Goal: Task Accomplishment & Management: Complete application form

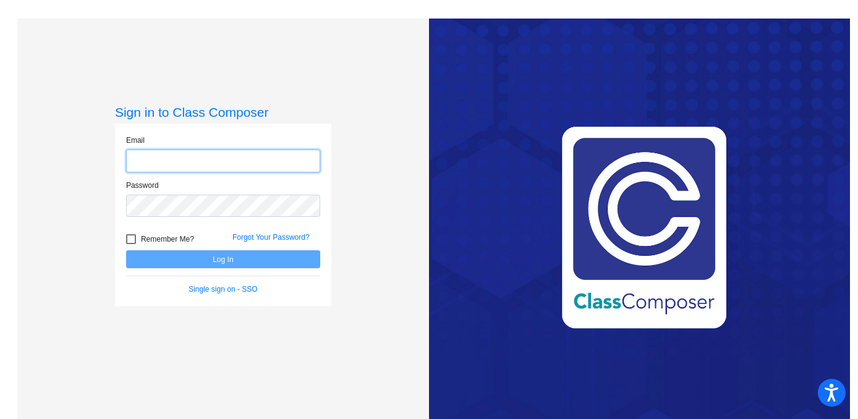
type input "[EMAIL_ADDRESS][PERSON_NAME][DOMAIN_NAME]"
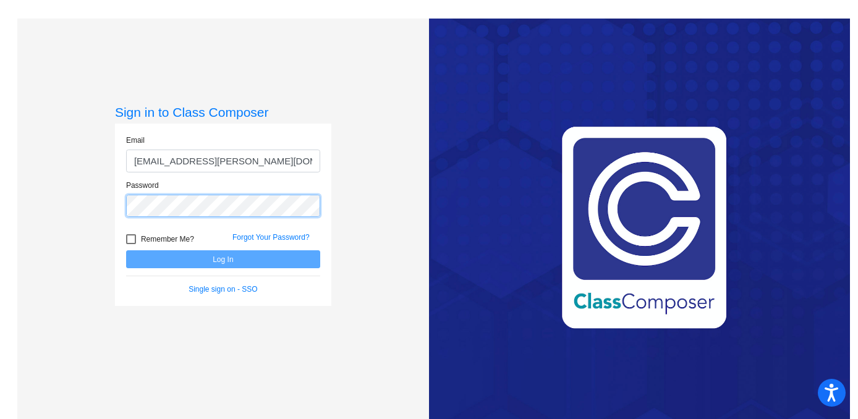
click at [221, 259] on button "Log In" at bounding box center [223, 259] width 194 height 18
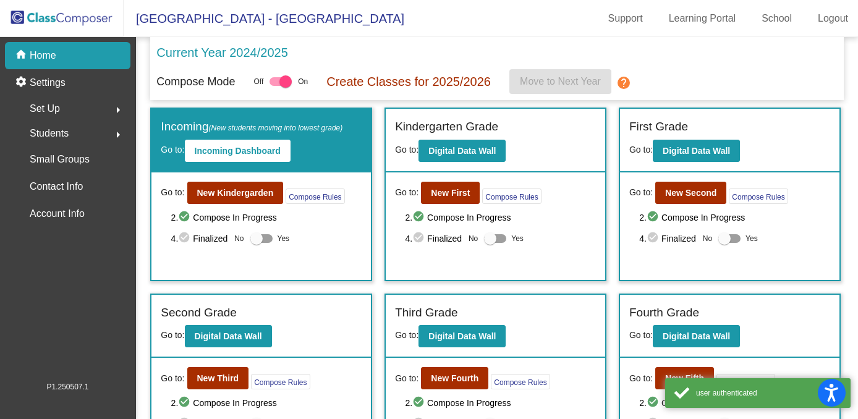
click at [215, 262] on div "Go to: New Kindergarden Compose Rules 2. check_circle Compose In Progress 4. ch…" at bounding box center [262, 227] width 220 height 108
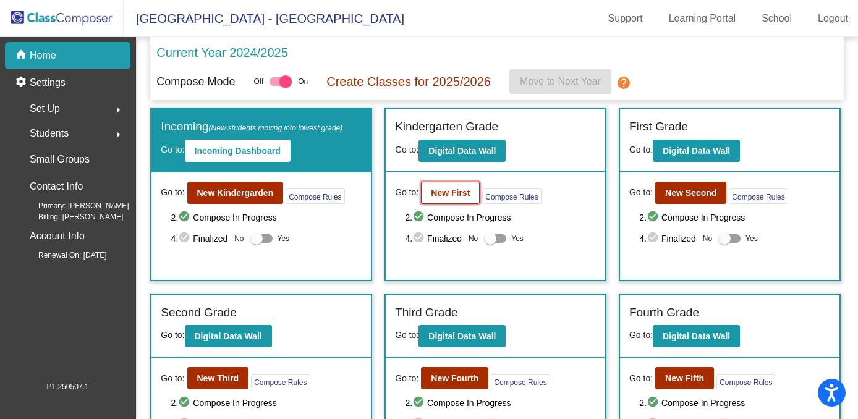
click at [457, 190] on b "New First" at bounding box center [450, 193] width 39 height 10
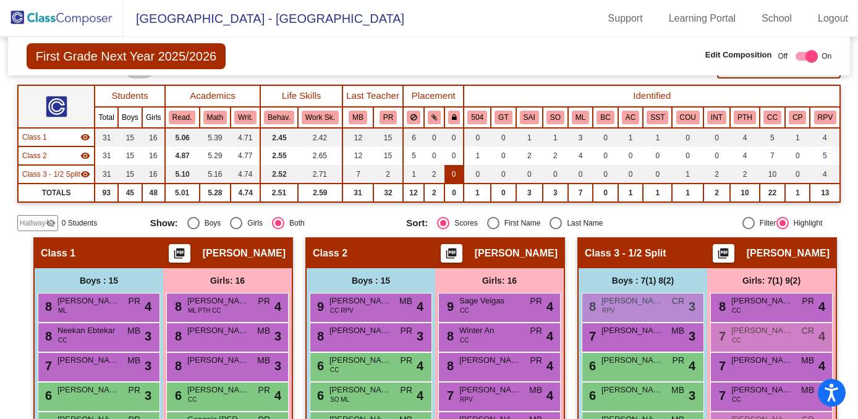
scroll to position [86, 0]
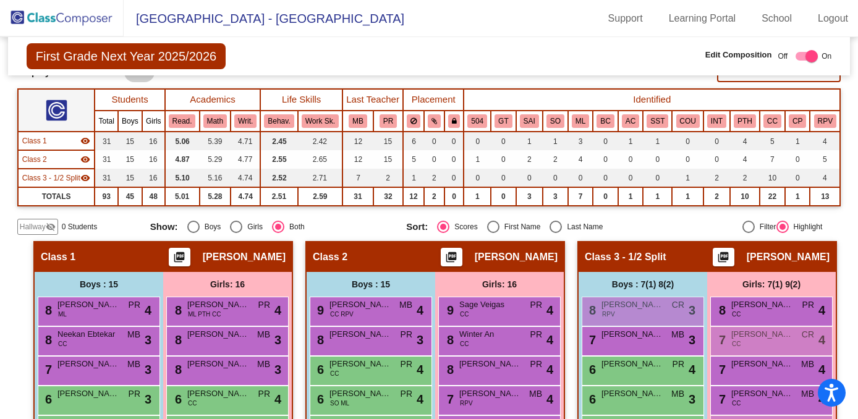
click at [38, 233] on span "Hallway" at bounding box center [33, 226] width 26 height 11
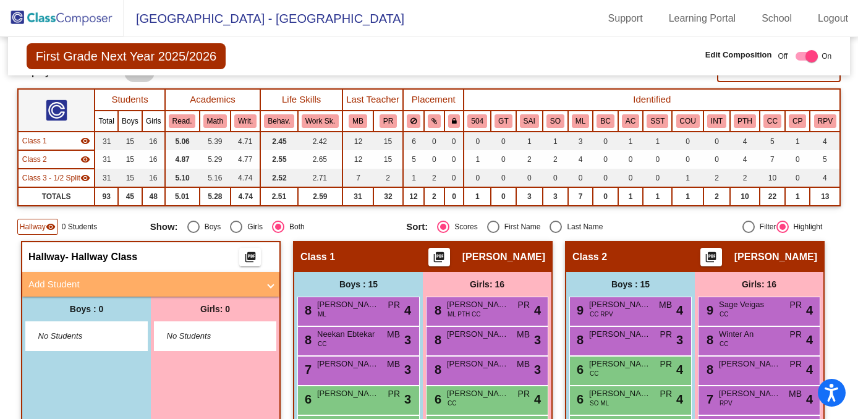
click at [100, 297] on mat-expansion-panel-header "Add Student" at bounding box center [150, 284] width 257 height 25
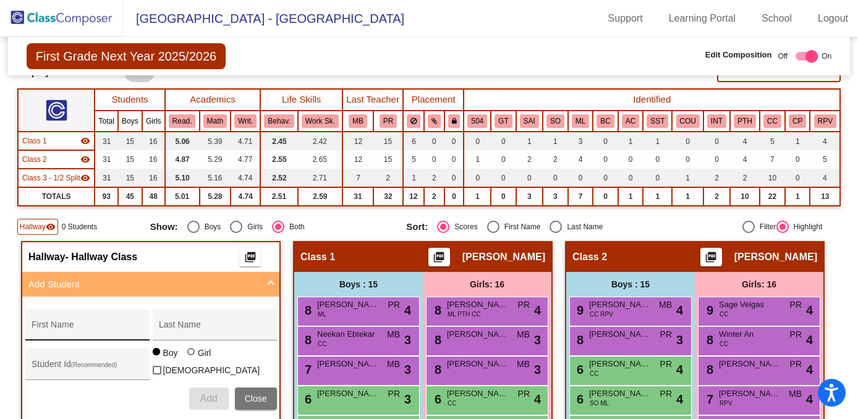
click at [88, 335] on input "First Name" at bounding box center [87, 330] width 111 height 10
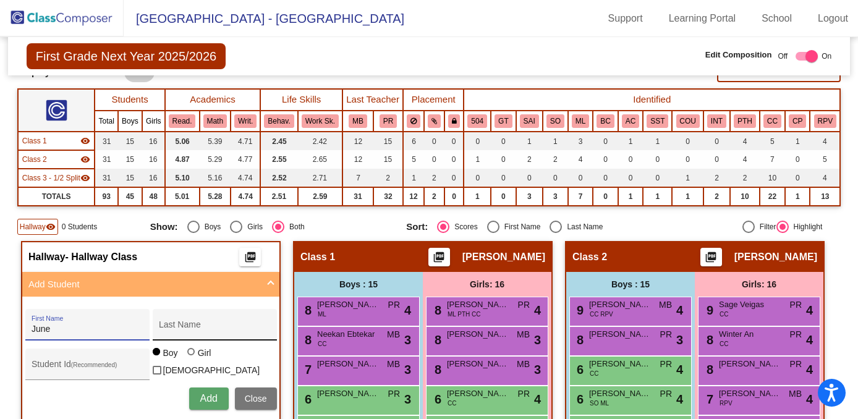
type input "June"
click at [174, 335] on input "Last Name" at bounding box center [214, 330] width 111 height 10
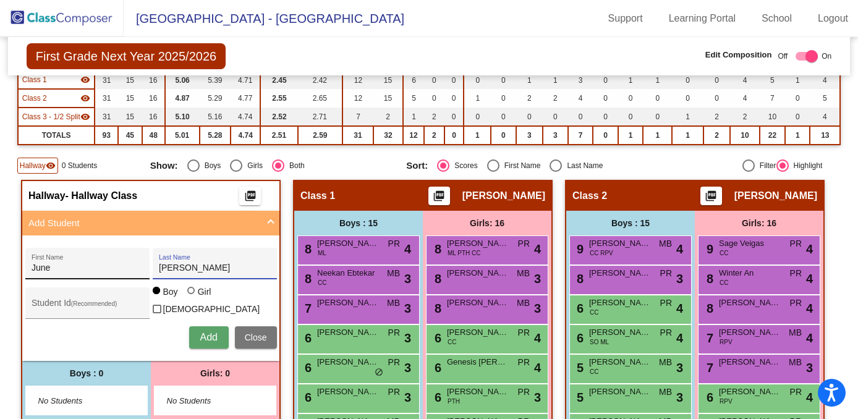
scroll to position [154, 0]
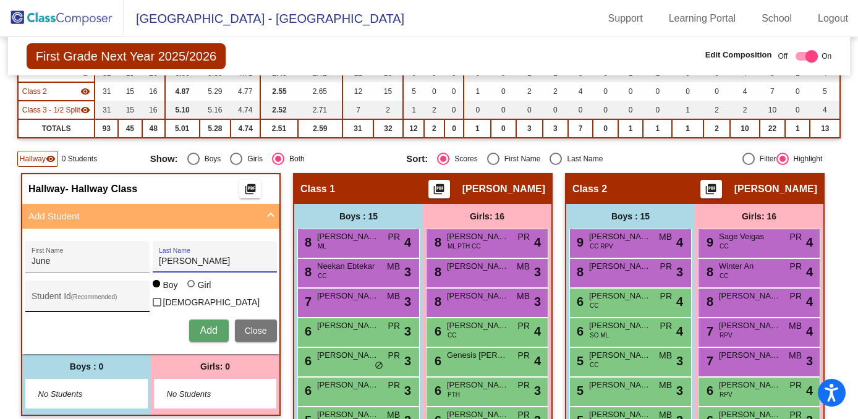
type input "Skahen"
click at [68, 306] on input "Student Id (Recommended)" at bounding box center [87, 301] width 111 height 10
type input "922631"
click at [188, 288] on div at bounding box center [190, 283] width 7 height 7
click at [192, 291] on input "Girl" at bounding box center [192, 290] width 1 height 1
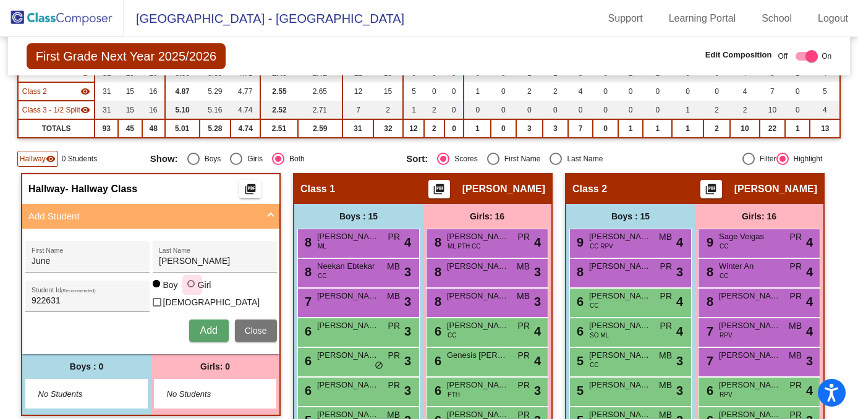
radio input "true"
click at [205, 336] on span "Add" at bounding box center [208, 330] width 17 height 11
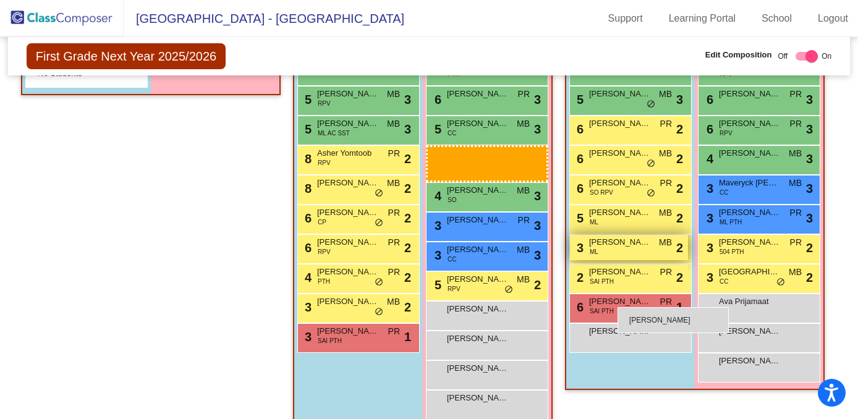
scroll to position [632, 0]
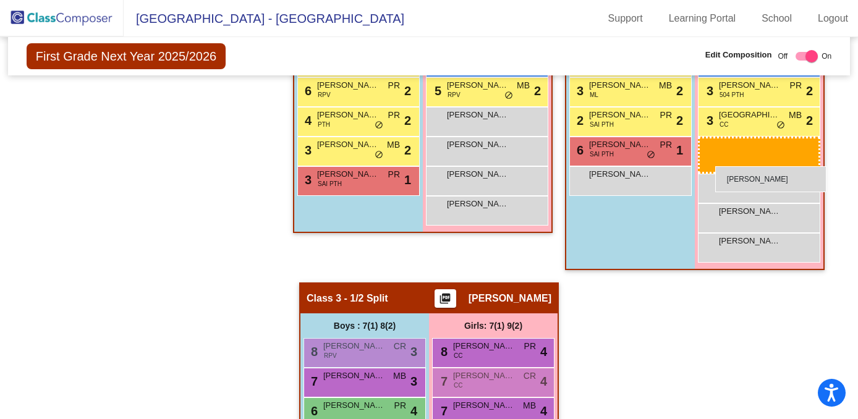
drag, startPoint x: 208, startPoint y: 131, endPoint x: 716, endPoint y: 166, distance: 508.9
